Goal: Find specific page/section

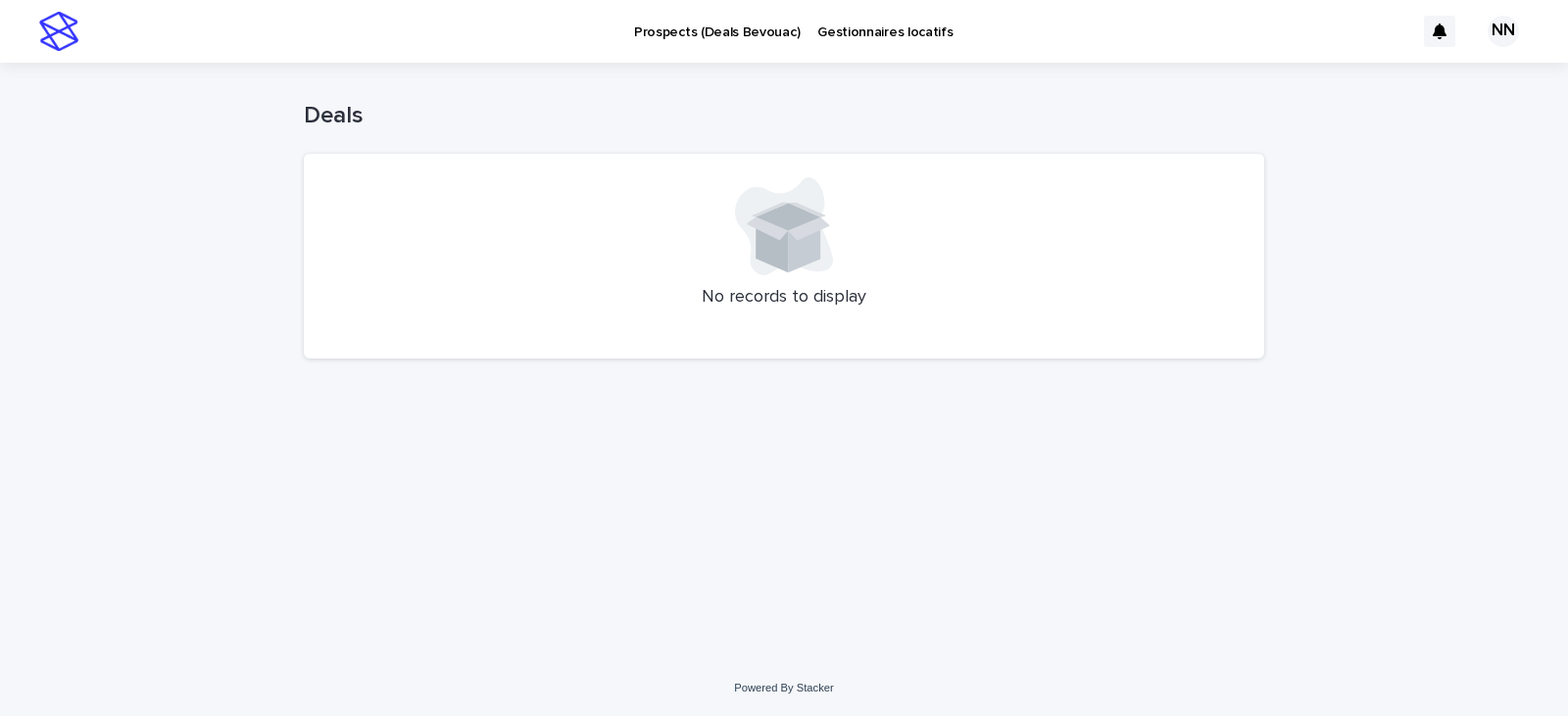
click at [59, 45] on img at bounding box center [58, 31] width 39 height 39
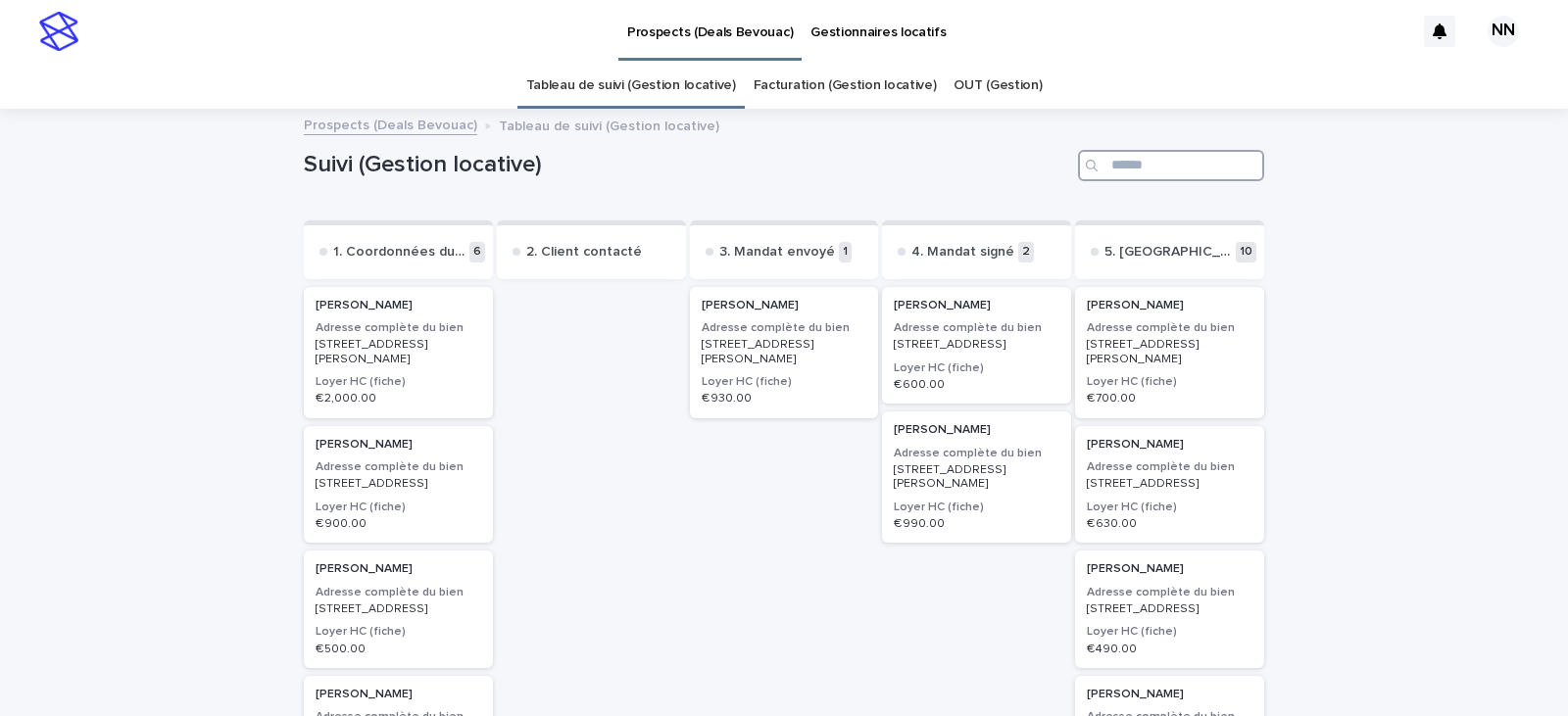
click at [1212, 176] on input "Search" at bounding box center [1172, 165] width 186 height 31
click at [953, 315] on h2 "[PERSON_NAME]" at bounding box center [977, 306] width 178 height 26
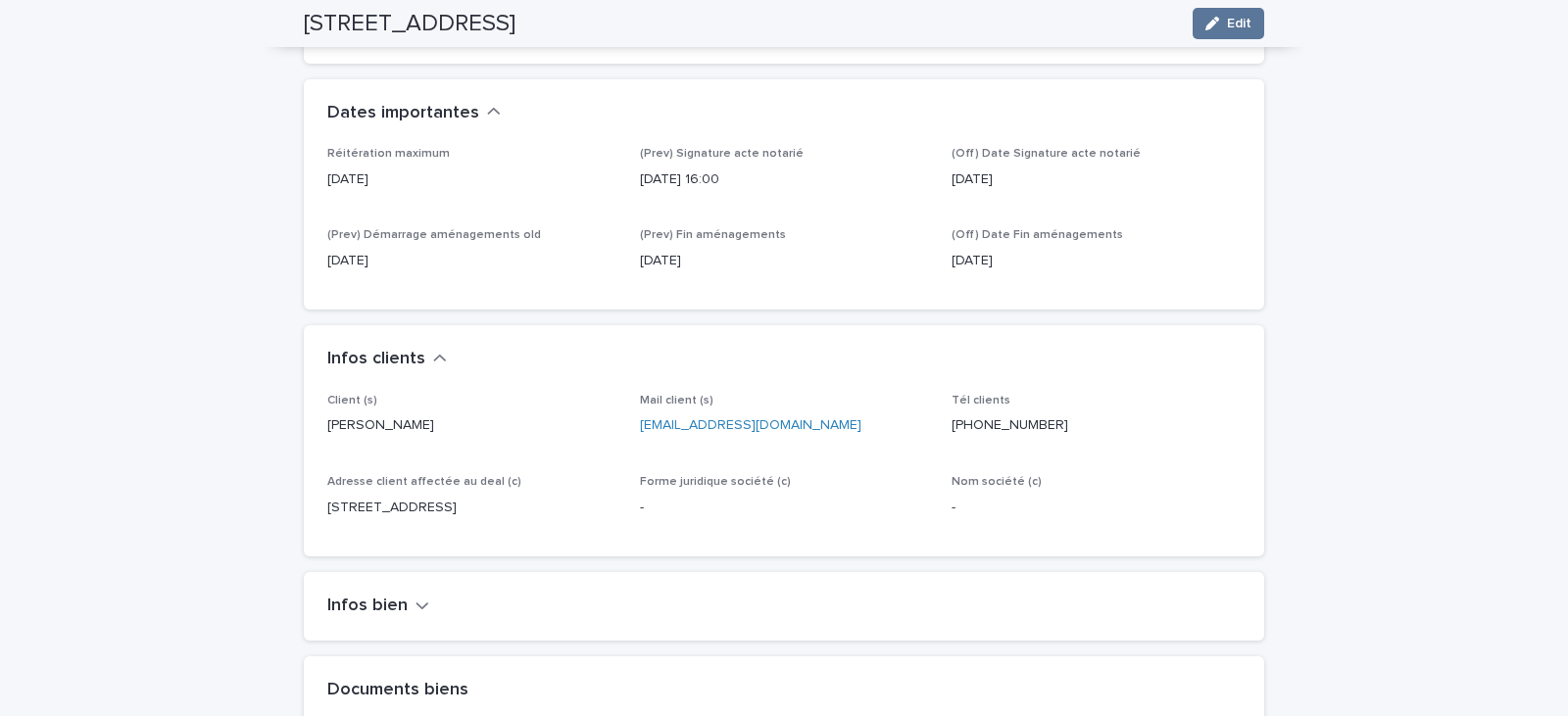
scroll to position [980, 0]
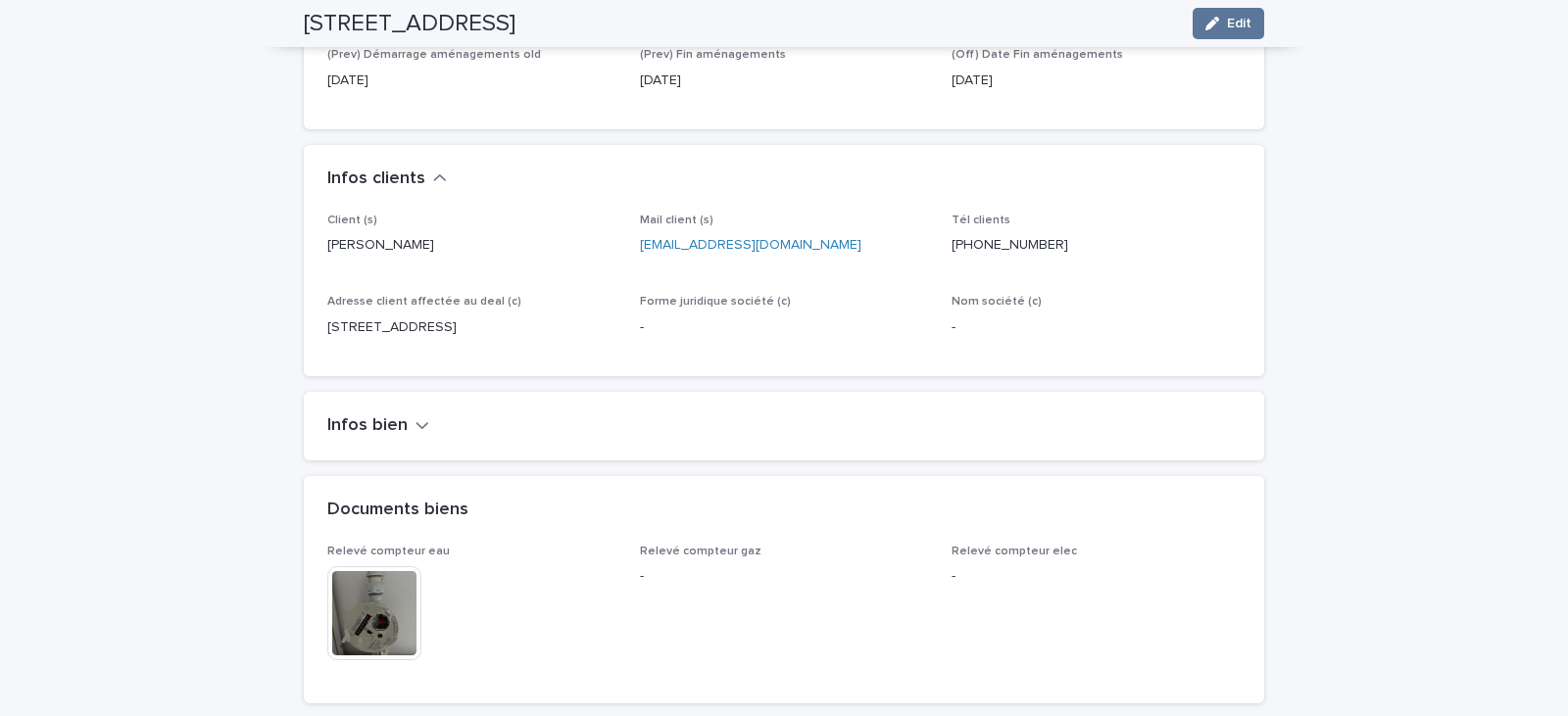
click at [391, 415] on h2 "Infos bien" at bounding box center [368, 426] width 80 height 22
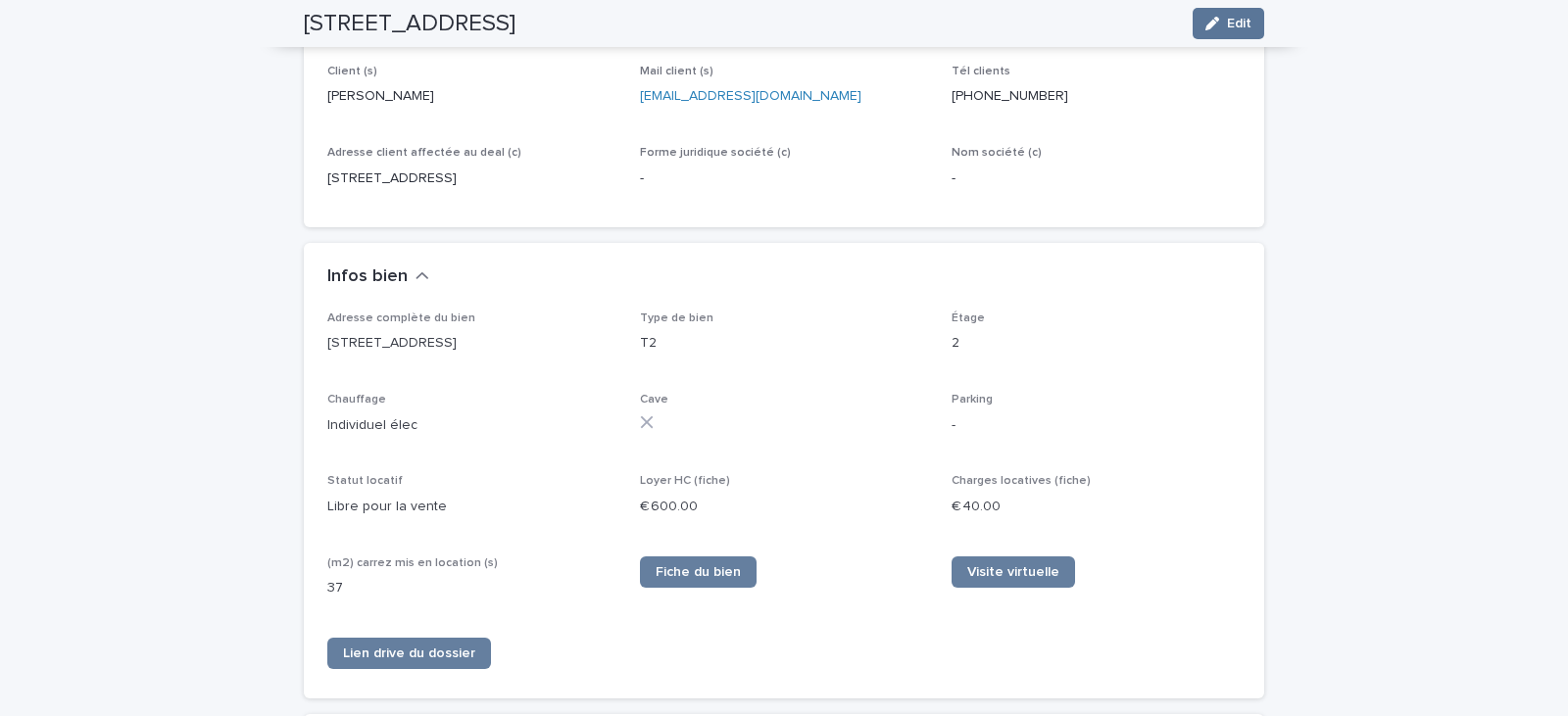
scroll to position [1188, 0]
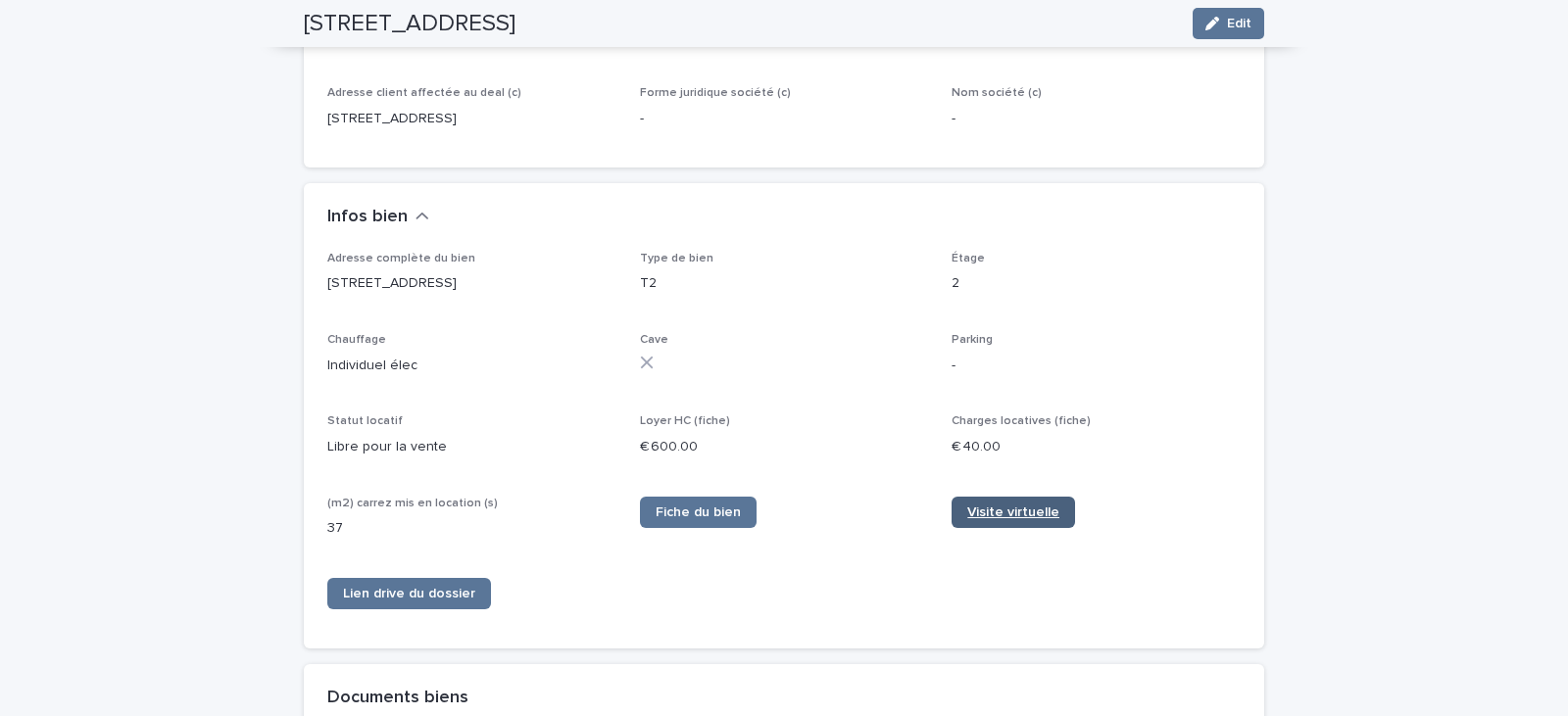
click at [1038, 505] on span "Visite virtuelle" at bounding box center [1014, 512] width 92 height 14
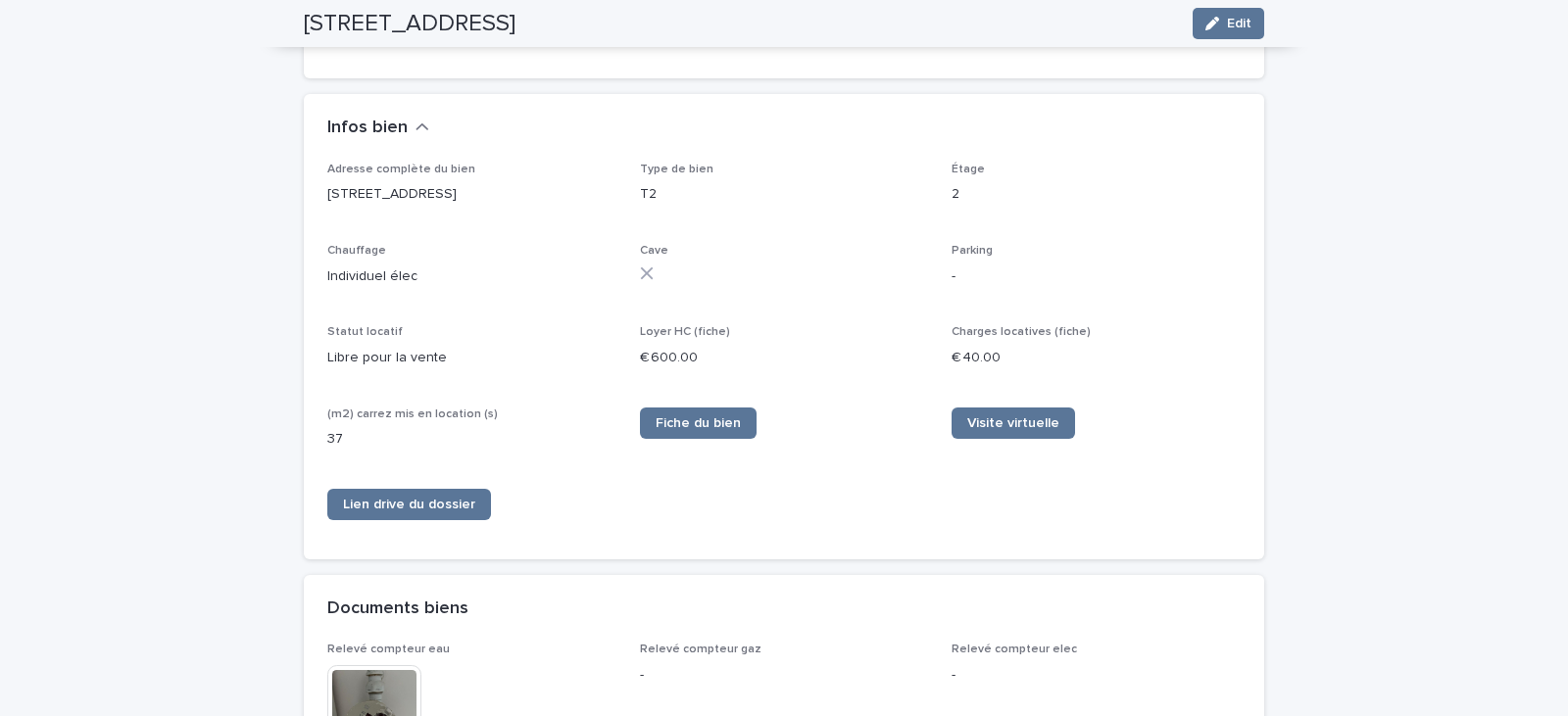
scroll to position [1385, 0]
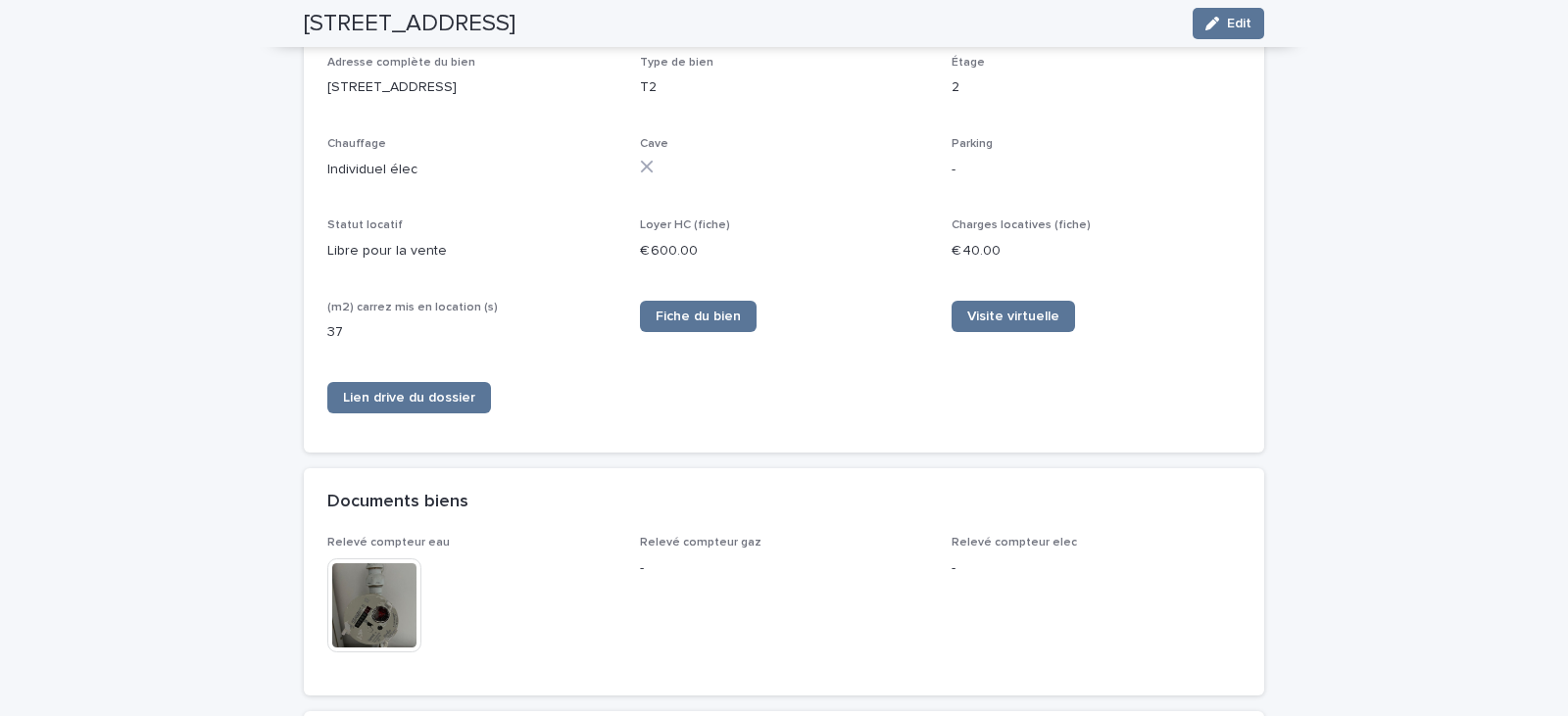
click at [374, 605] on img at bounding box center [375, 605] width 94 height 94
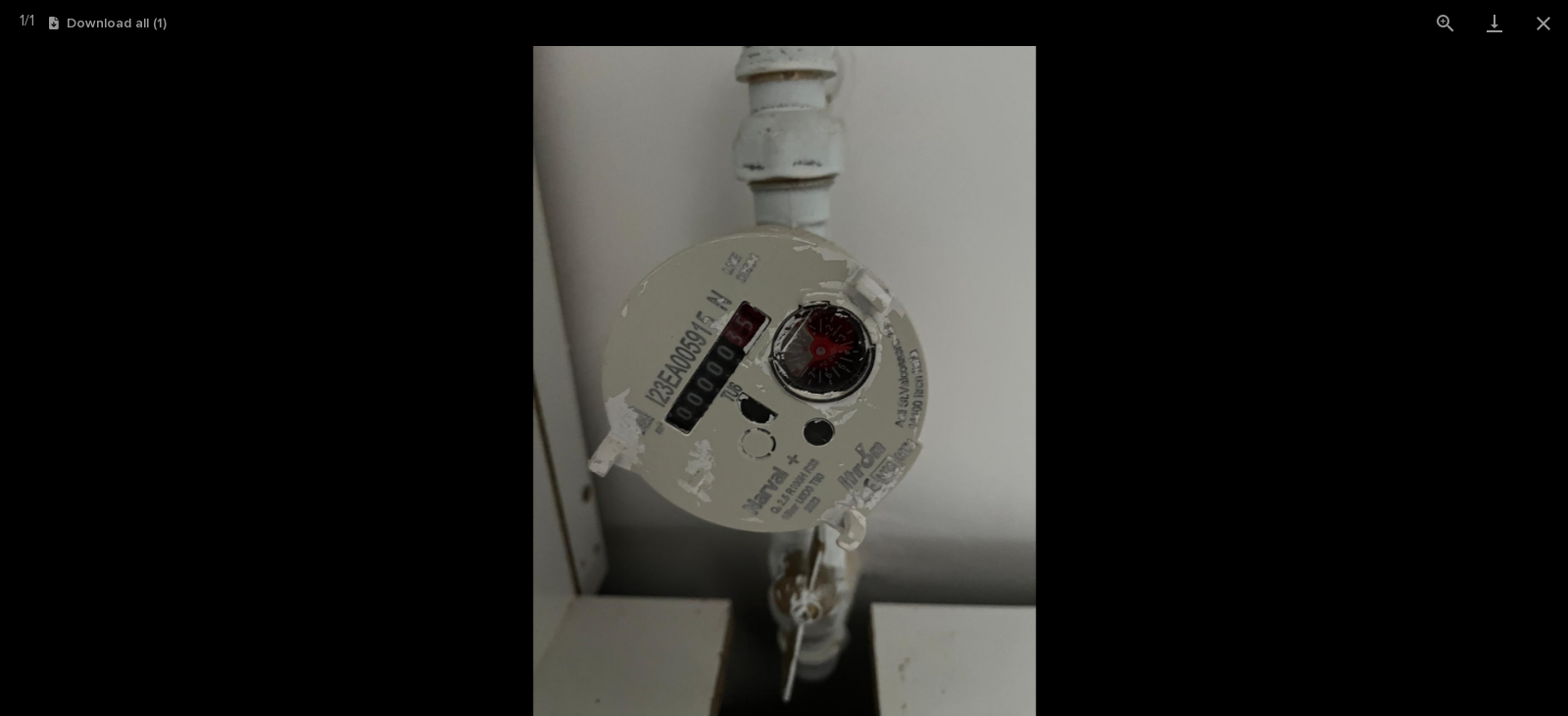
click at [402, 551] on picture at bounding box center [784, 380] width 1568 height 670
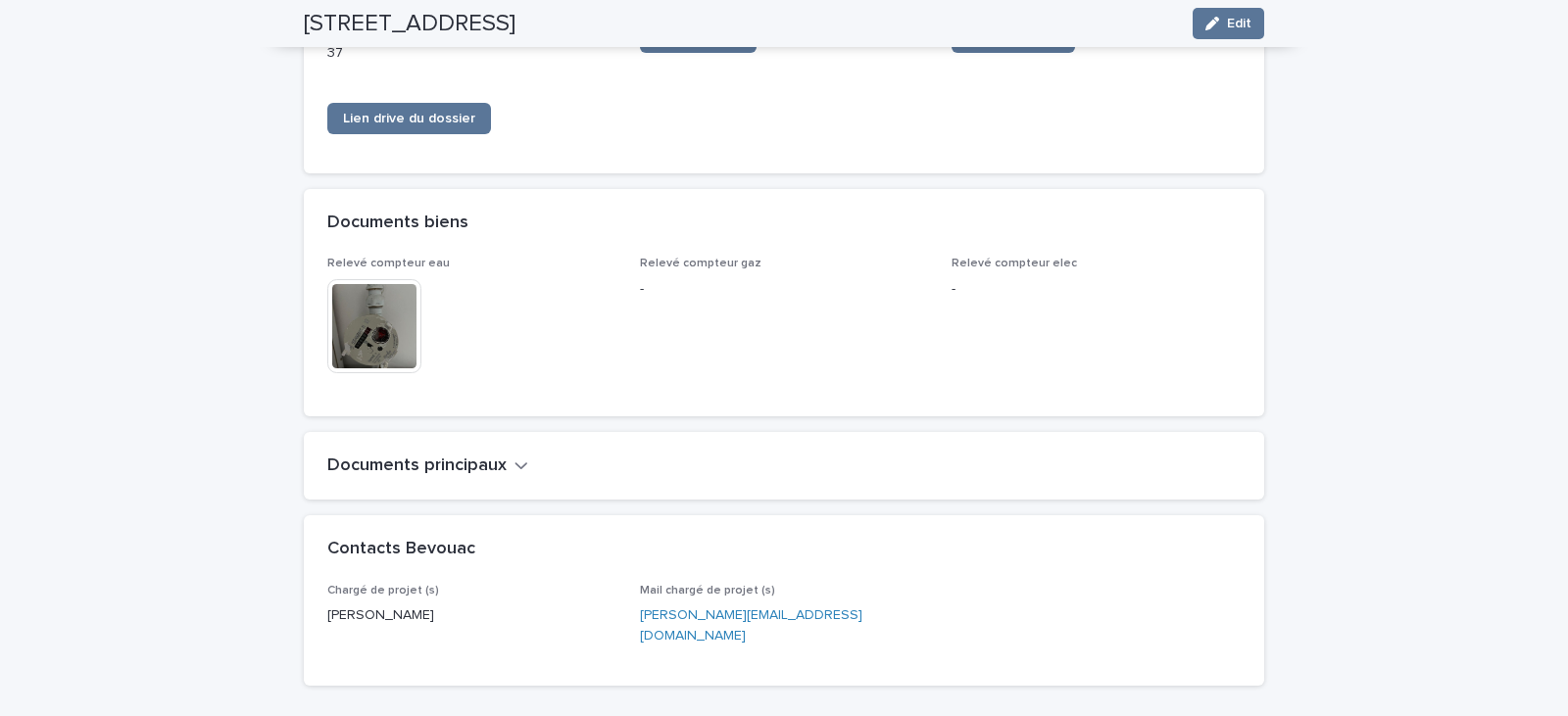
scroll to position [1666, 0]
click at [472, 458] on h2 "Documents principaux" at bounding box center [417, 464] width 180 height 22
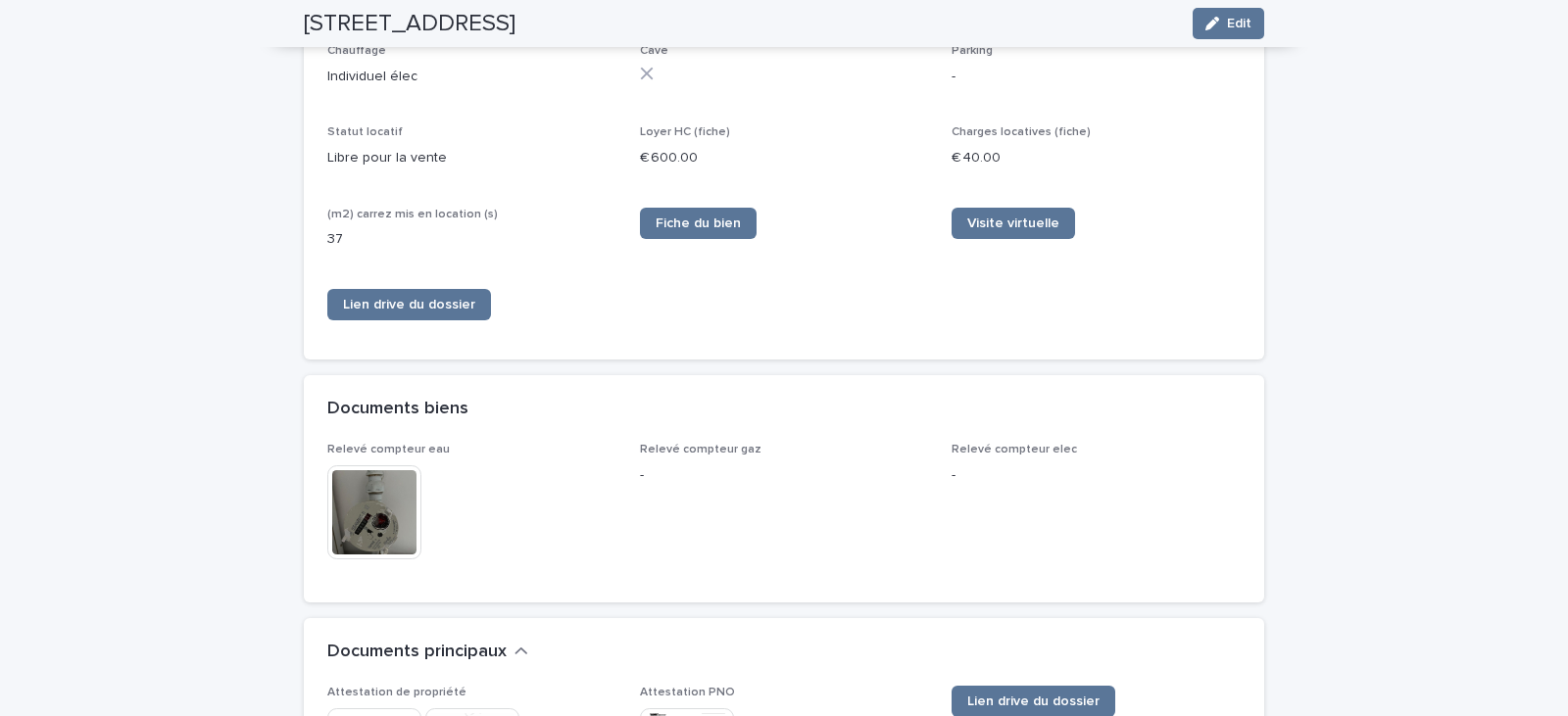
scroll to position [1470, 0]
